Goal: Transaction & Acquisition: Purchase product/service

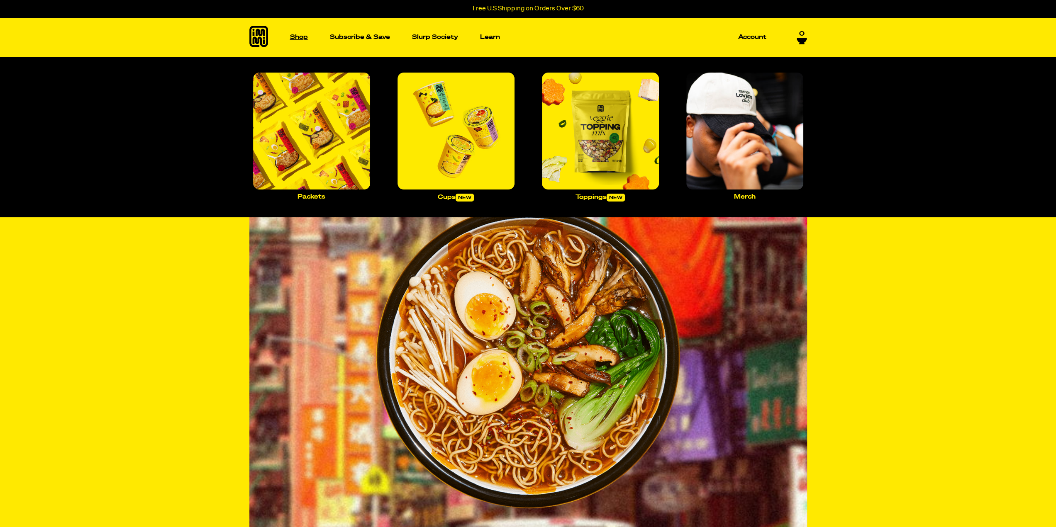
click at [295, 34] on p "Shop" at bounding box center [299, 37] width 18 height 6
click at [299, 35] on p "Shop" at bounding box center [299, 37] width 18 height 6
click at [318, 151] on img "Main navigation" at bounding box center [311, 131] width 117 height 117
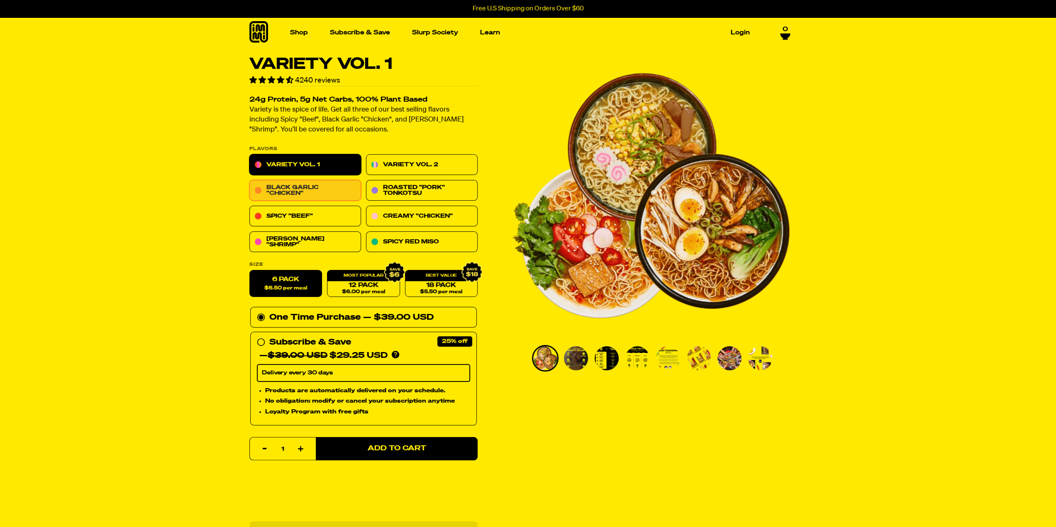
click at [295, 195] on link "Black Garlic "Chicken"" at bounding box center [305, 190] width 112 height 21
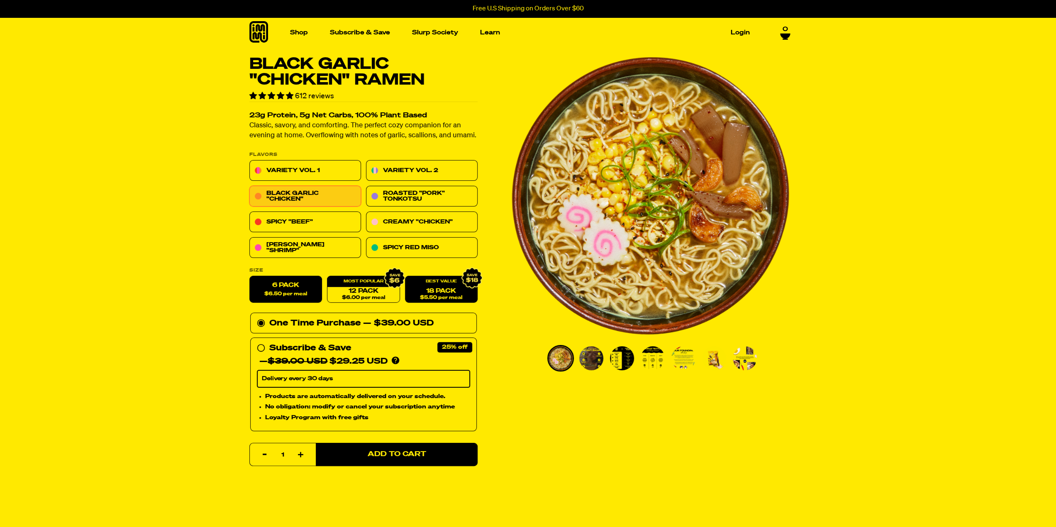
click at [422, 292] on link "18 Pack $5.50 per meal" at bounding box center [440, 289] width 73 height 27
radio input "false"
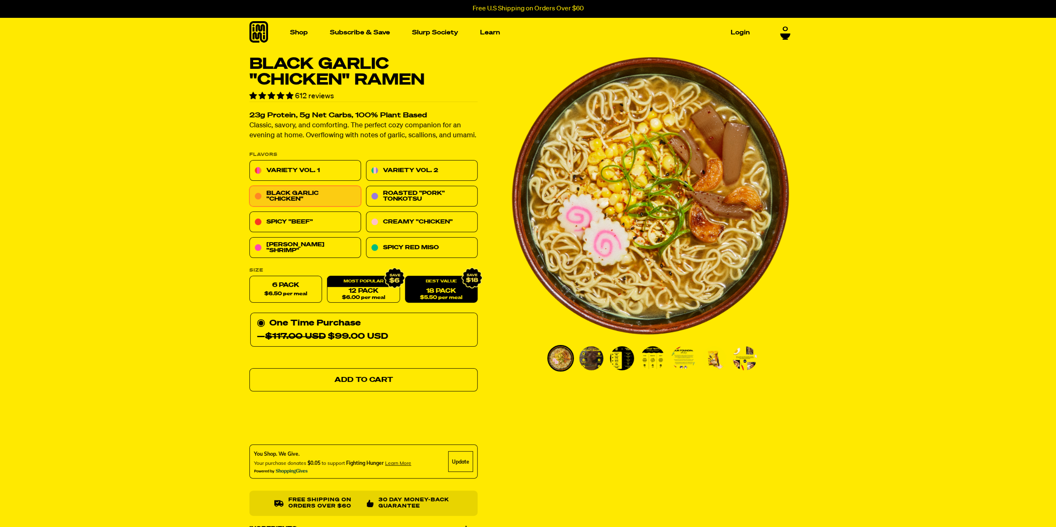
click at [377, 380] on span "Add to Cart" at bounding box center [363, 380] width 58 height 7
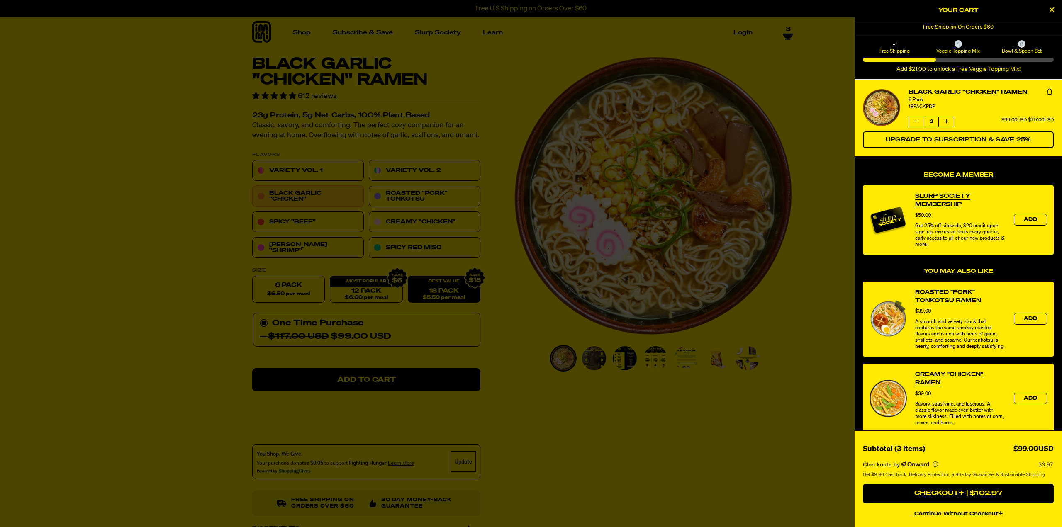
click at [429, 242] on div at bounding box center [531, 263] width 1062 height 527
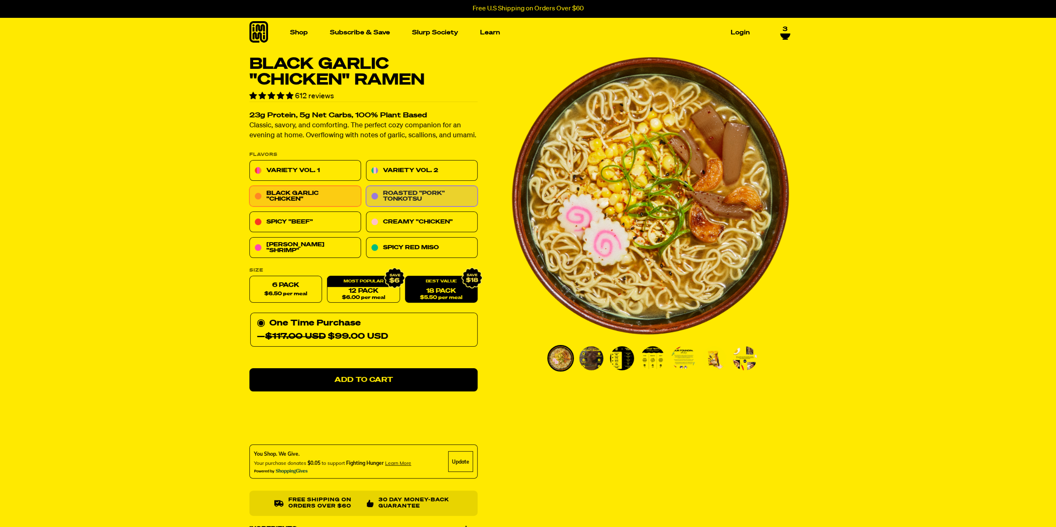
click at [417, 199] on link "Roasted "Pork" Tonkotsu" at bounding box center [422, 196] width 112 height 21
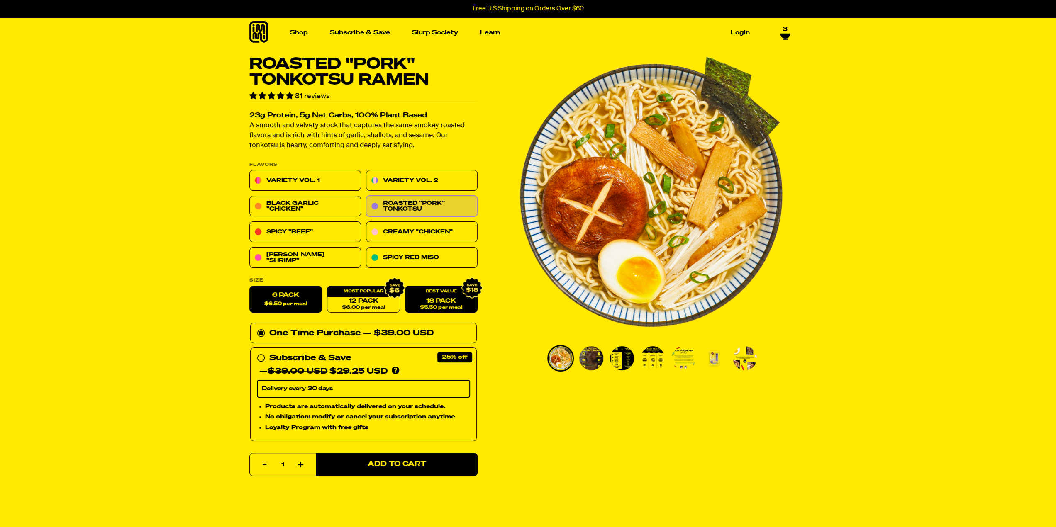
click at [439, 302] on link "18 Pack $5.50 per meal" at bounding box center [440, 299] width 73 height 27
radio input "false"
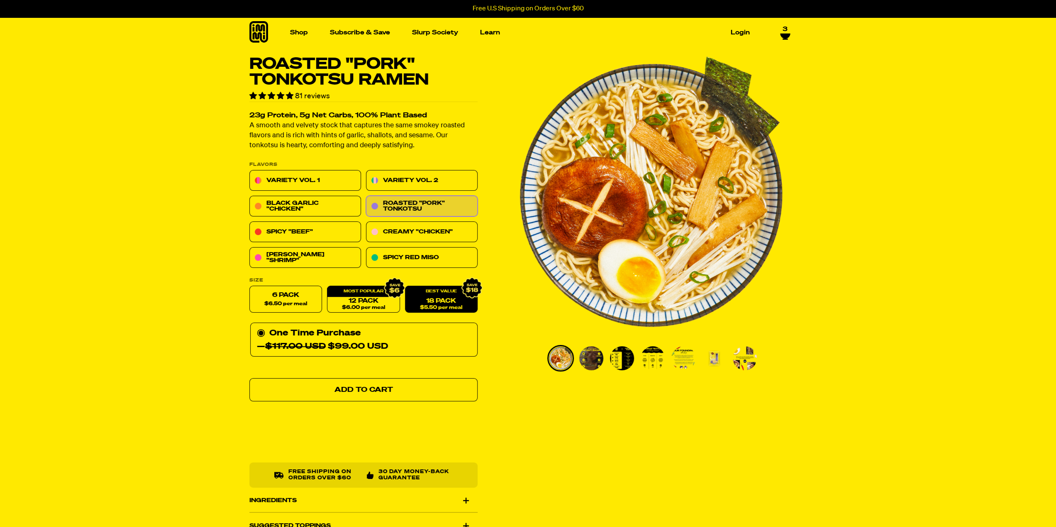
click at [355, 392] on span "Add to Cart" at bounding box center [363, 390] width 58 height 7
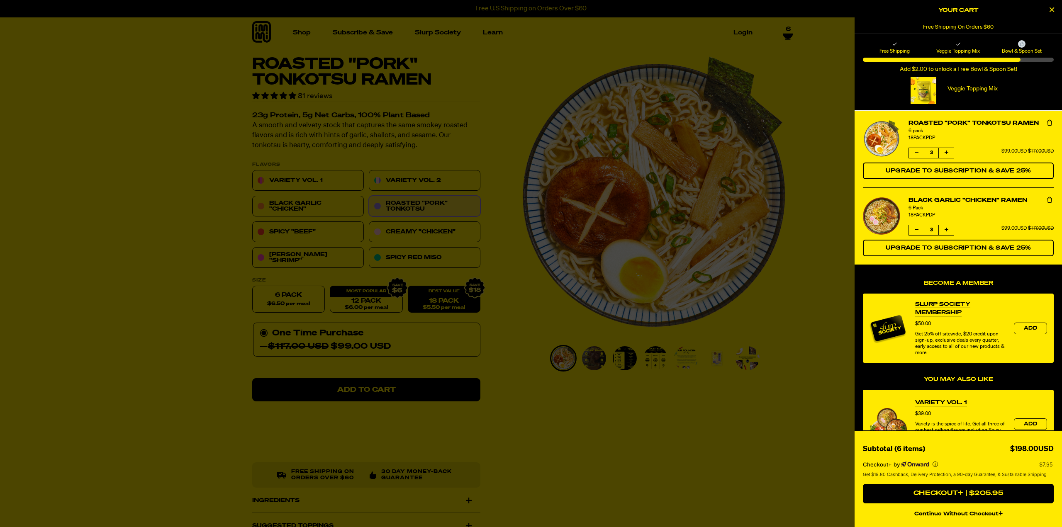
click at [528, 305] on div at bounding box center [531, 263] width 1062 height 527
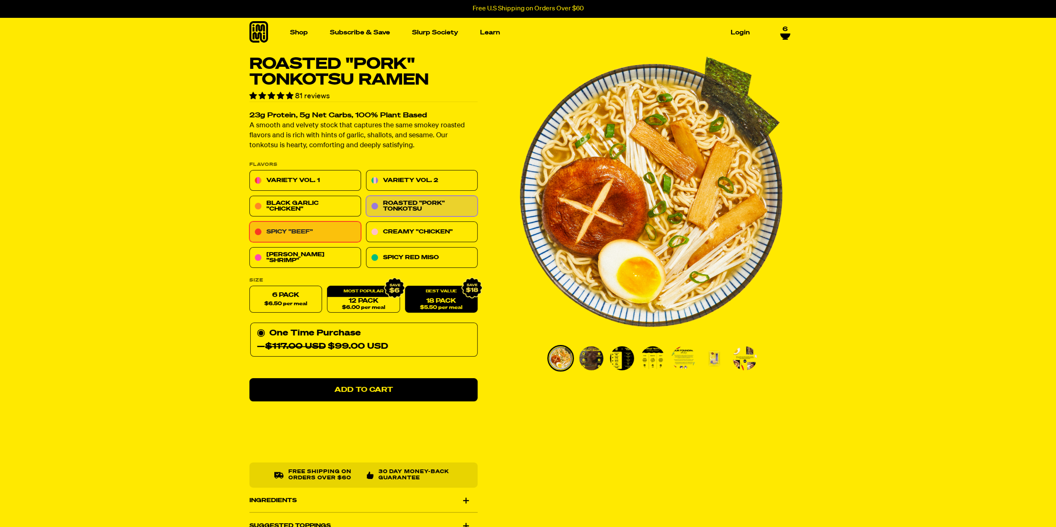
click at [285, 234] on link "Spicy "Beef"" at bounding box center [305, 232] width 112 height 21
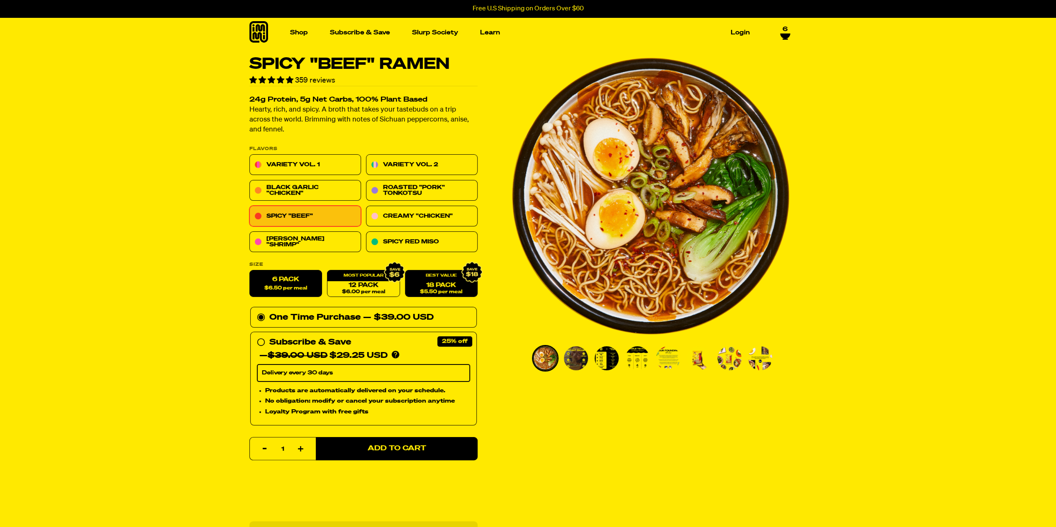
click at [433, 291] on span "$5.50 per meal" at bounding box center [441, 292] width 42 height 5
radio input "false"
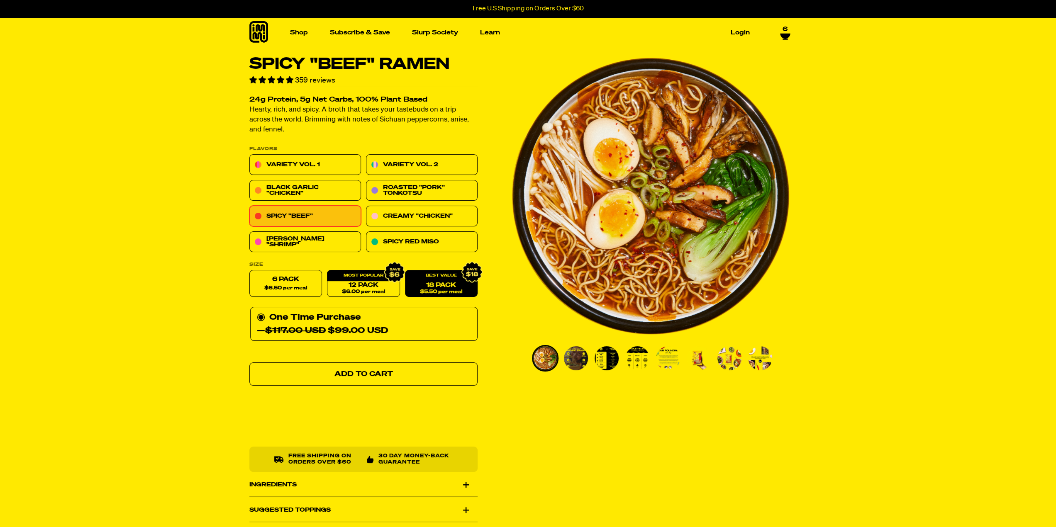
click at [387, 380] on link "Add to Cart" at bounding box center [363, 374] width 228 height 23
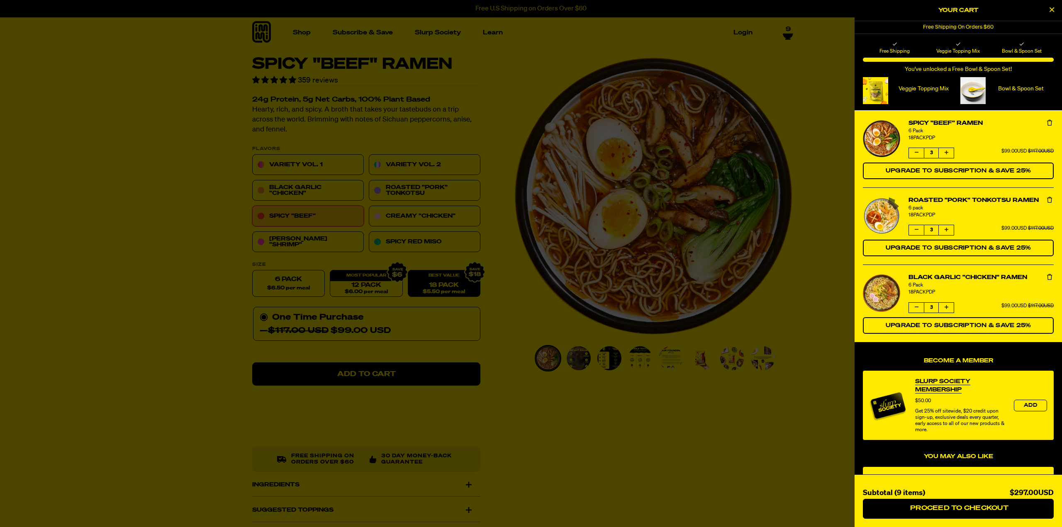
click at [798, 158] on div at bounding box center [531, 263] width 1062 height 527
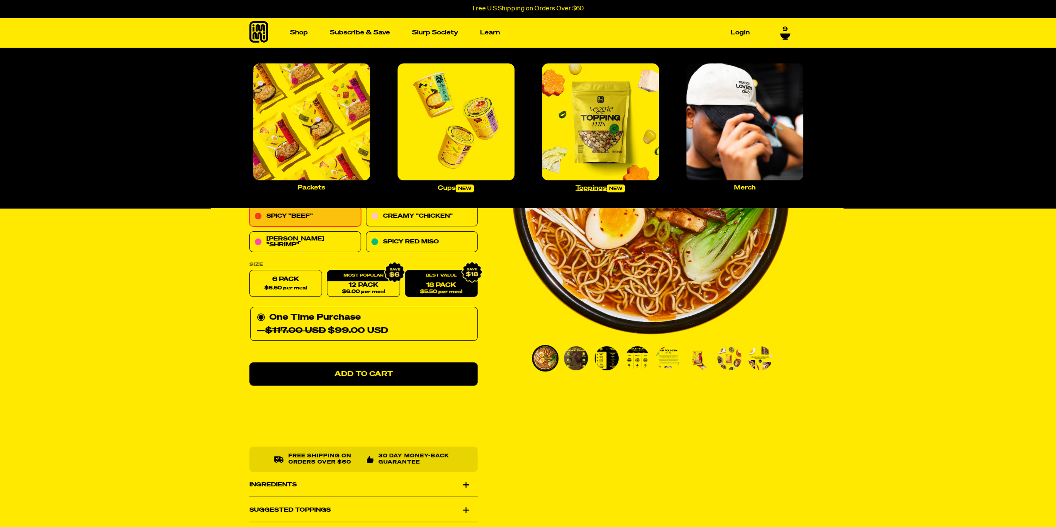
click at [597, 134] on img "Main navigation" at bounding box center [600, 121] width 117 height 117
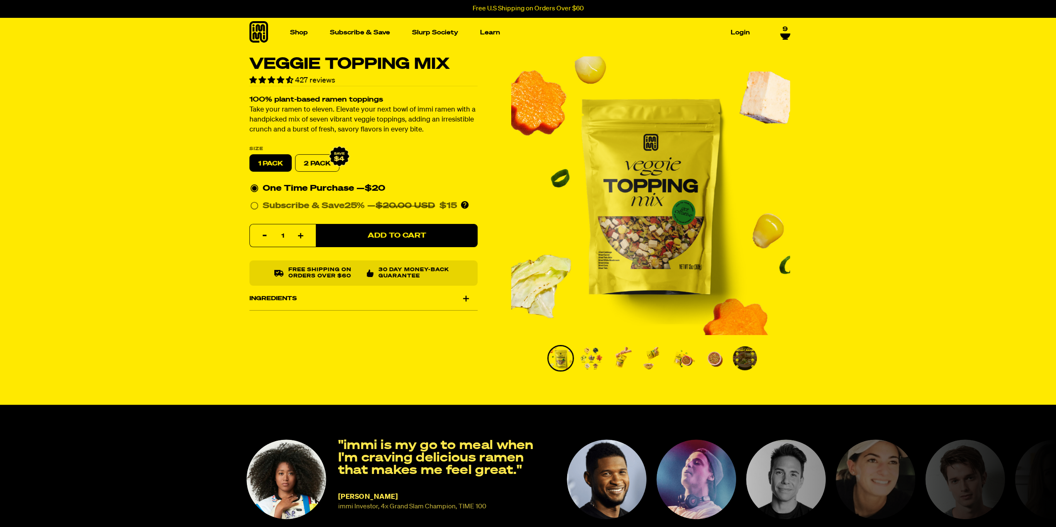
click at [309, 162] on label "2 PACK" at bounding box center [317, 163] width 44 height 17
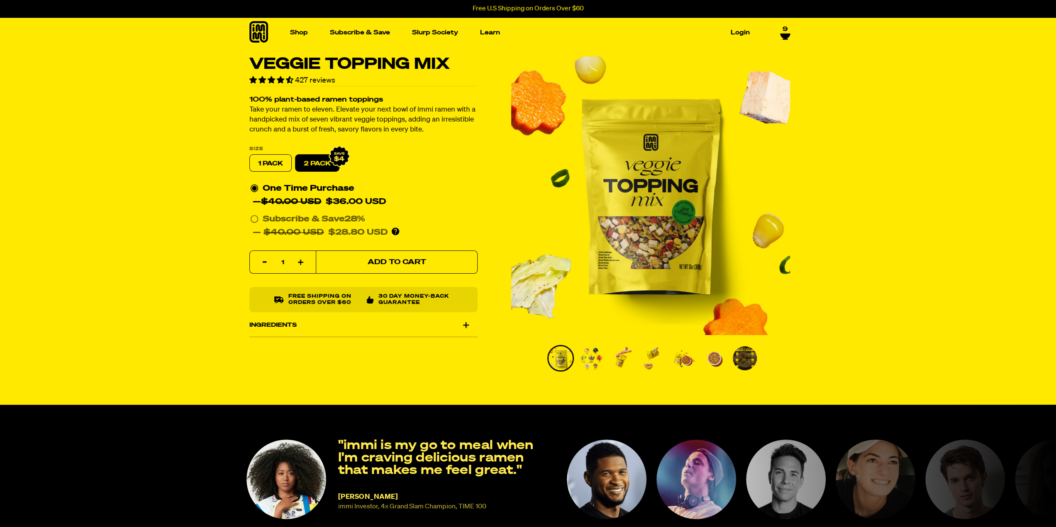
click at [407, 264] on span "Add to Cart" at bounding box center [396, 262] width 58 height 7
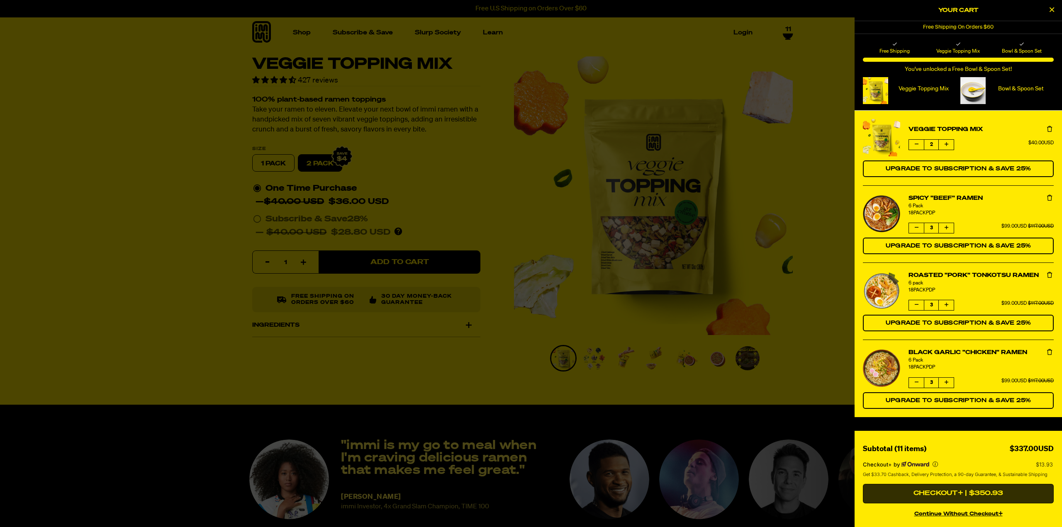
click at [952, 496] on button "Checkout+ | $350.93" at bounding box center [958, 494] width 191 height 20
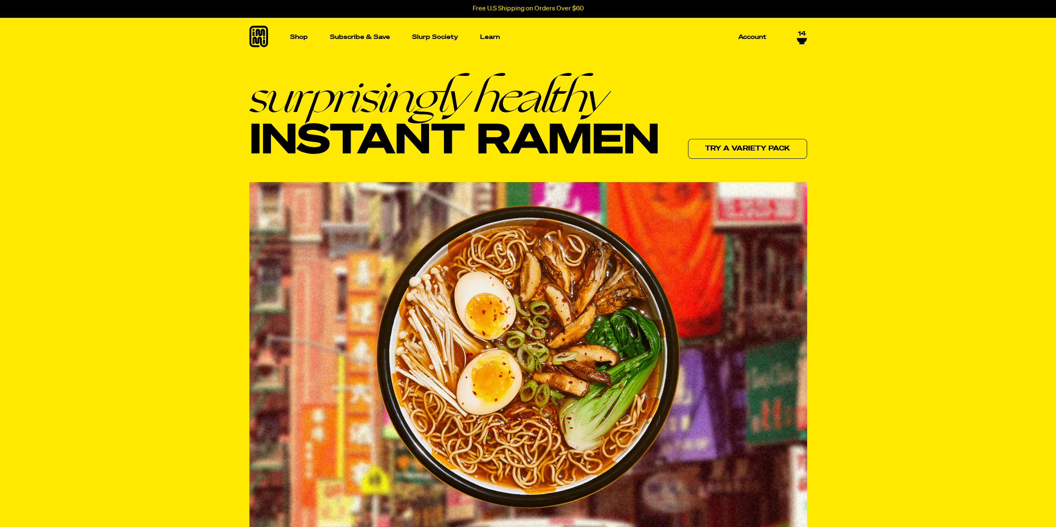
click at [800, 34] on span "14" at bounding box center [802, 33] width 8 height 7
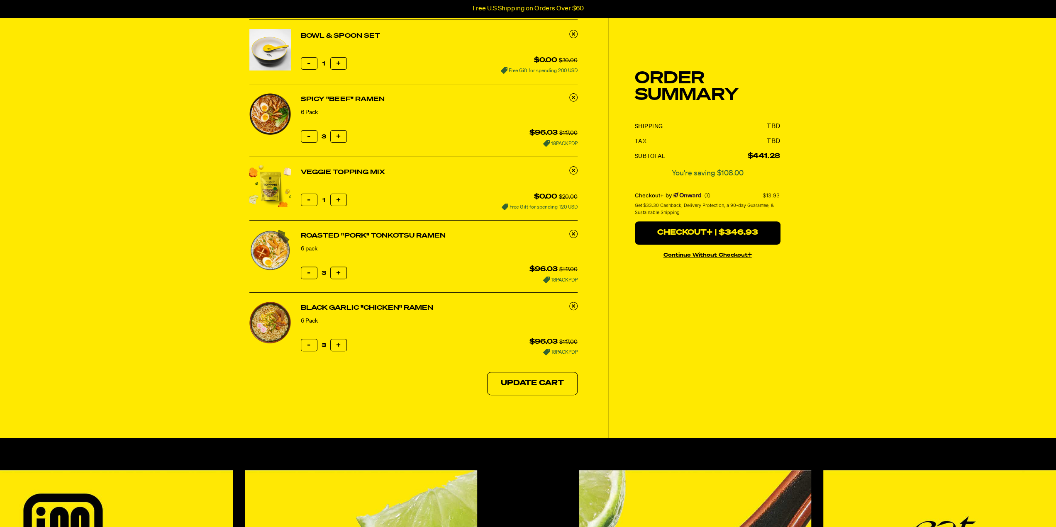
scroll to position [41, 0]
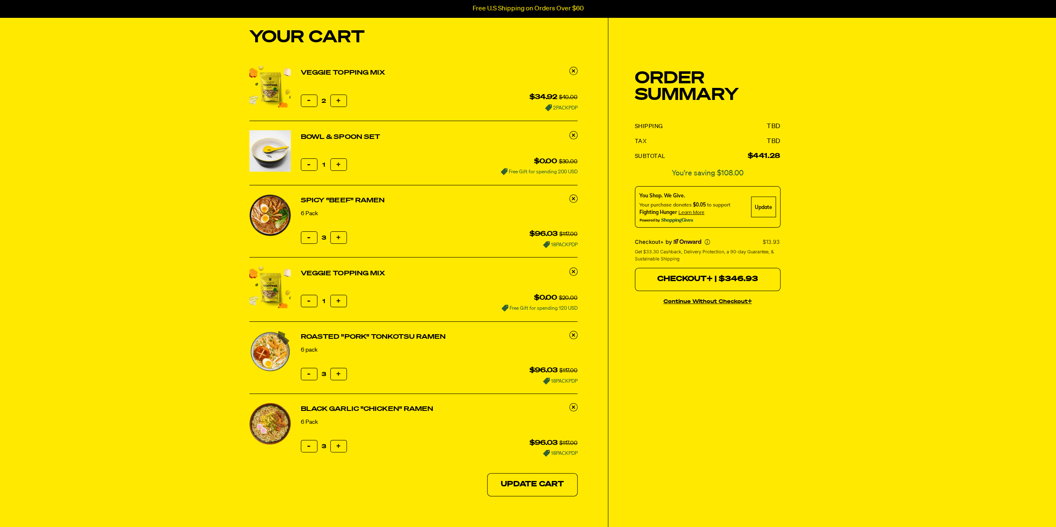
click at [684, 283] on button "Checkout+ | $346.93" at bounding box center [708, 279] width 146 height 23
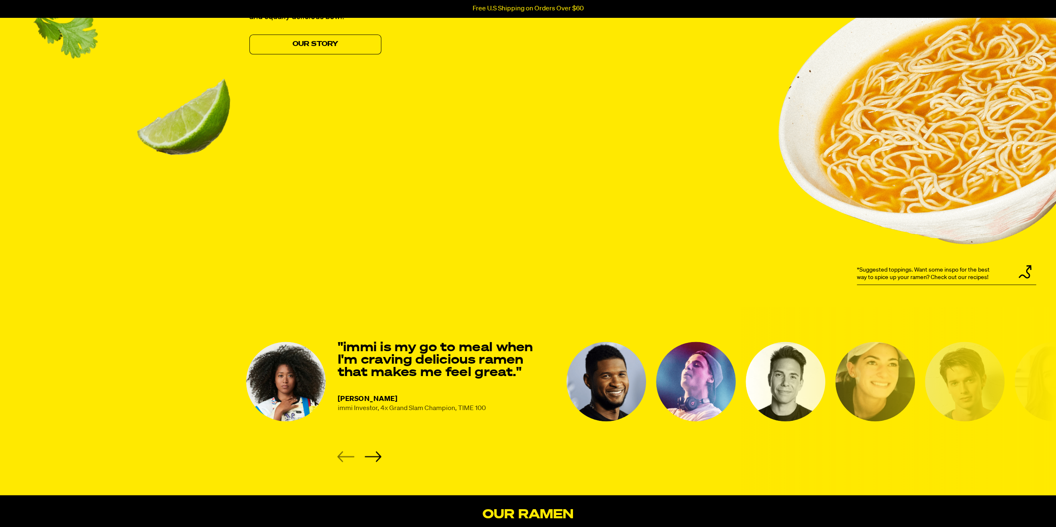
scroll to position [996, 0]
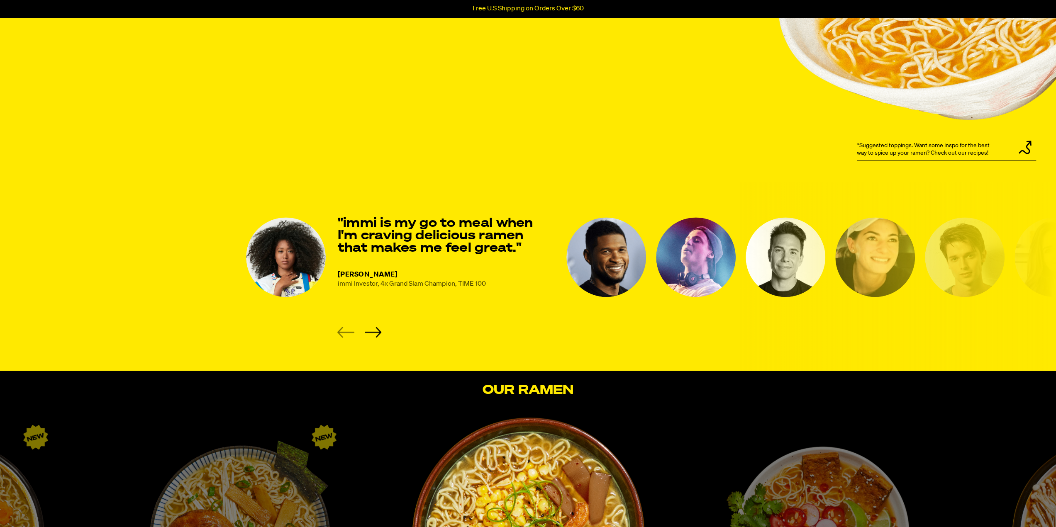
click at [698, 271] on img "3 of 8" at bounding box center [696, 257] width 80 height 80
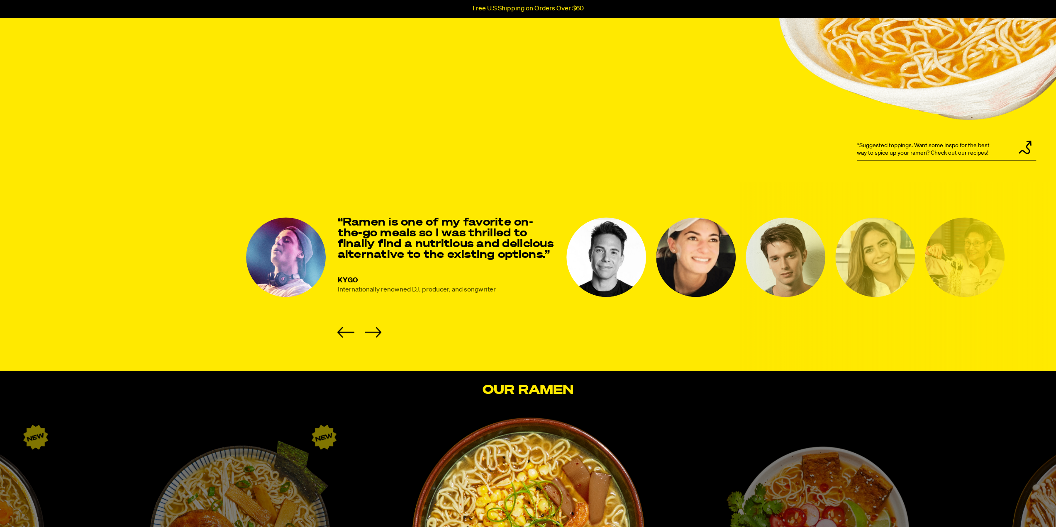
click at [606, 283] on img "4 of 8" at bounding box center [606, 257] width 80 height 80
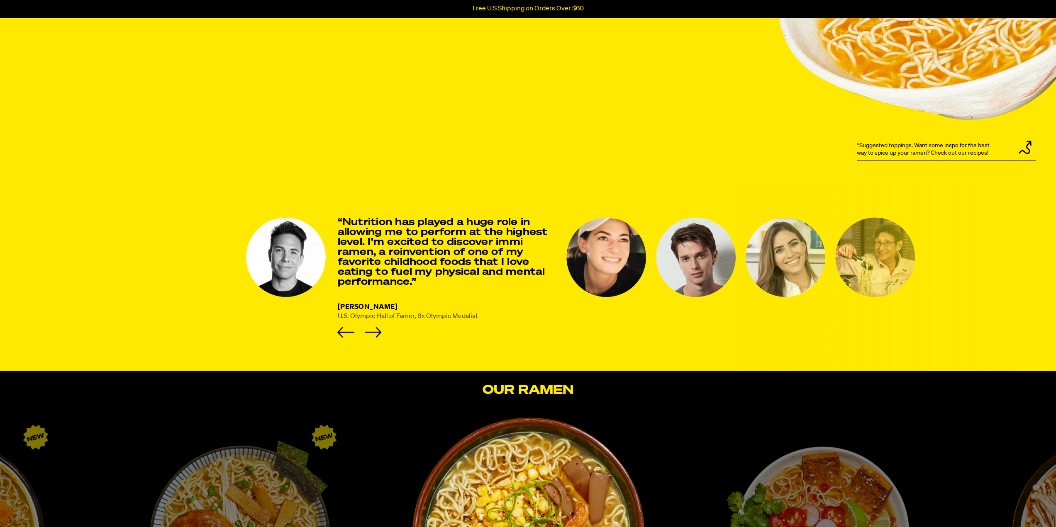
click at [597, 284] on img "5 of 8" at bounding box center [606, 257] width 80 height 80
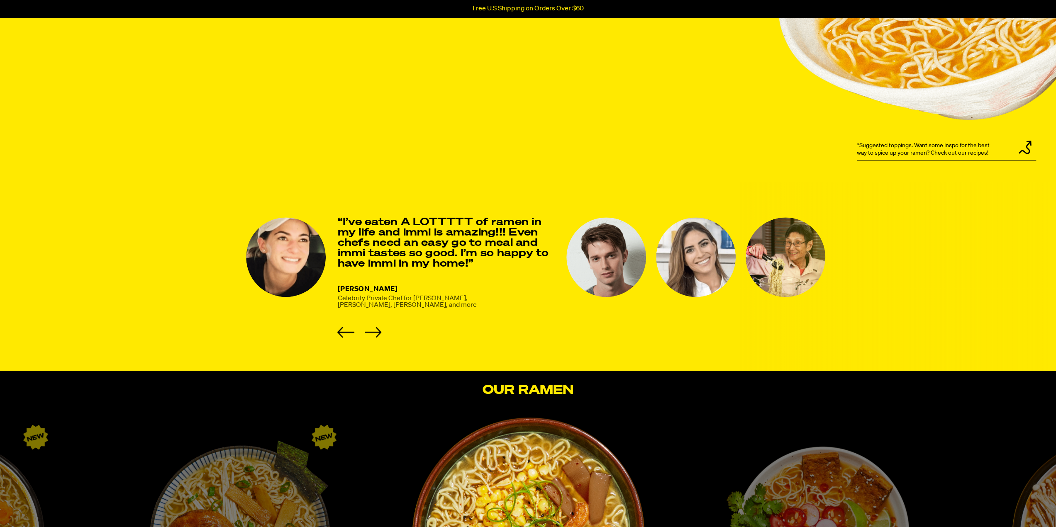
click at [594, 283] on img "6 of 8" at bounding box center [606, 257] width 80 height 80
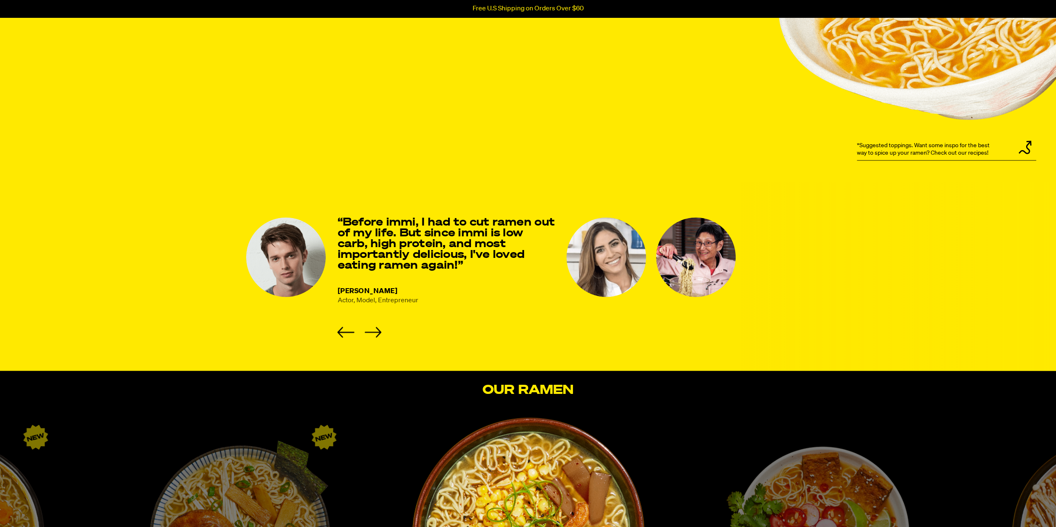
click at [594, 283] on img "7 of 8" at bounding box center [606, 257] width 80 height 80
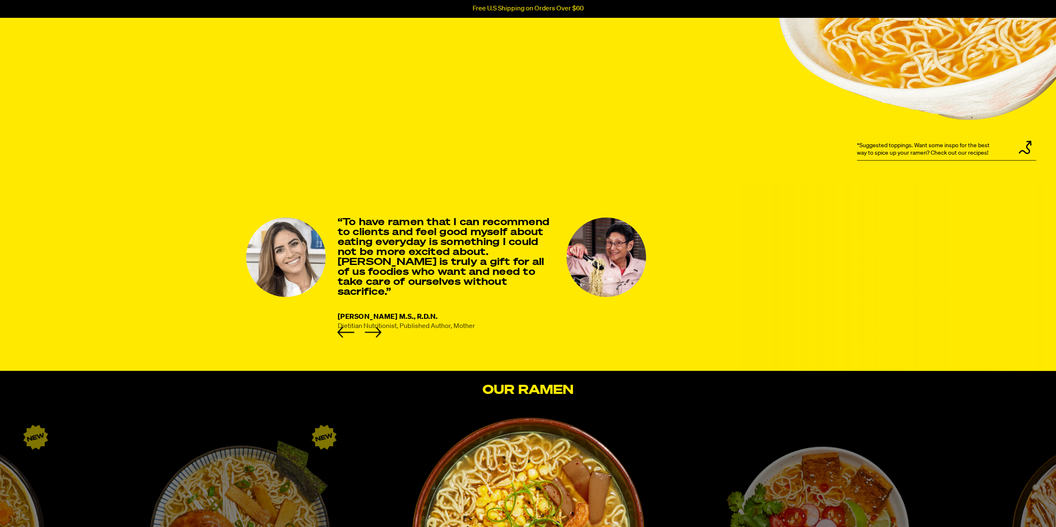
click at [594, 283] on img "8 of 8" at bounding box center [606, 257] width 80 height 80
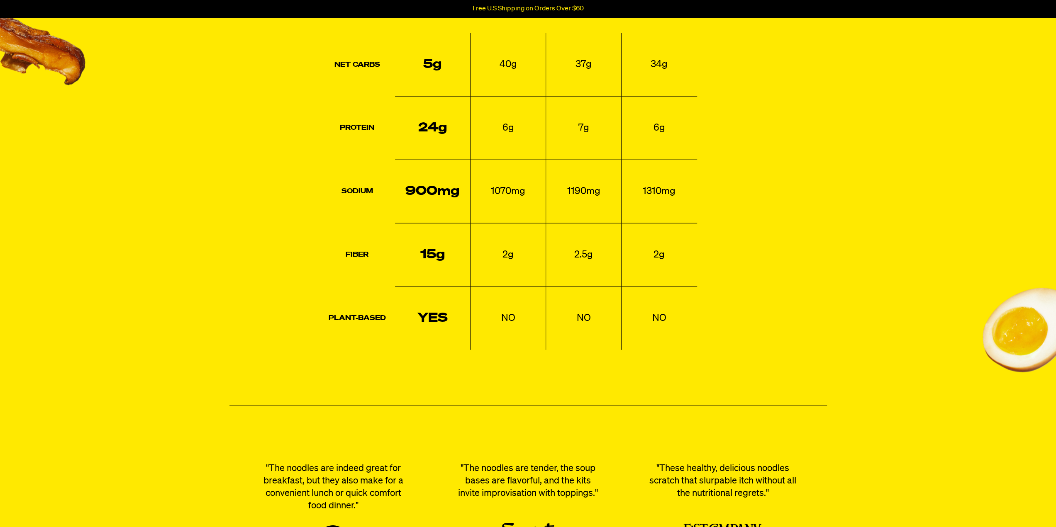
scroll to position [2199, 0]
